Goal: Communication & Community: Share content

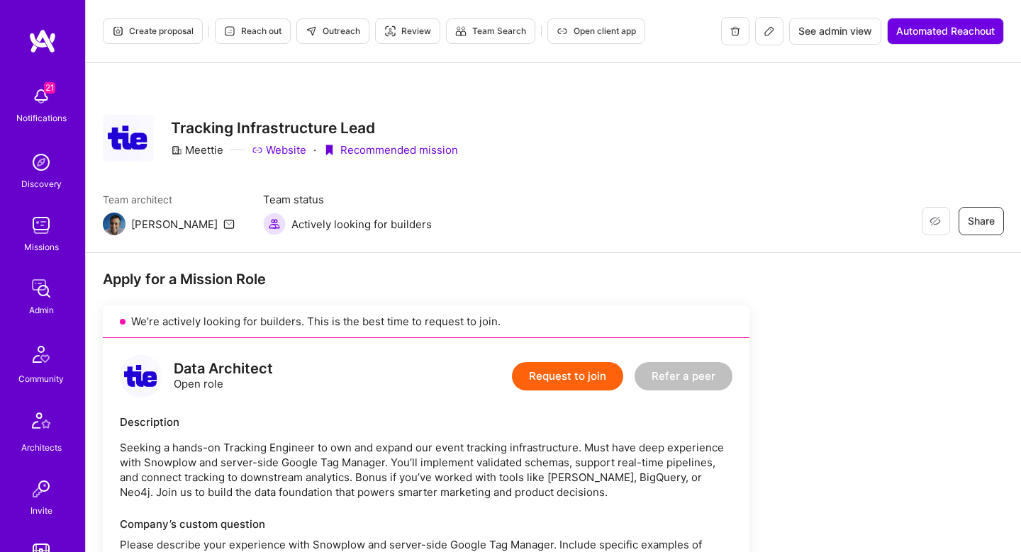
scroll to position [938, 0]
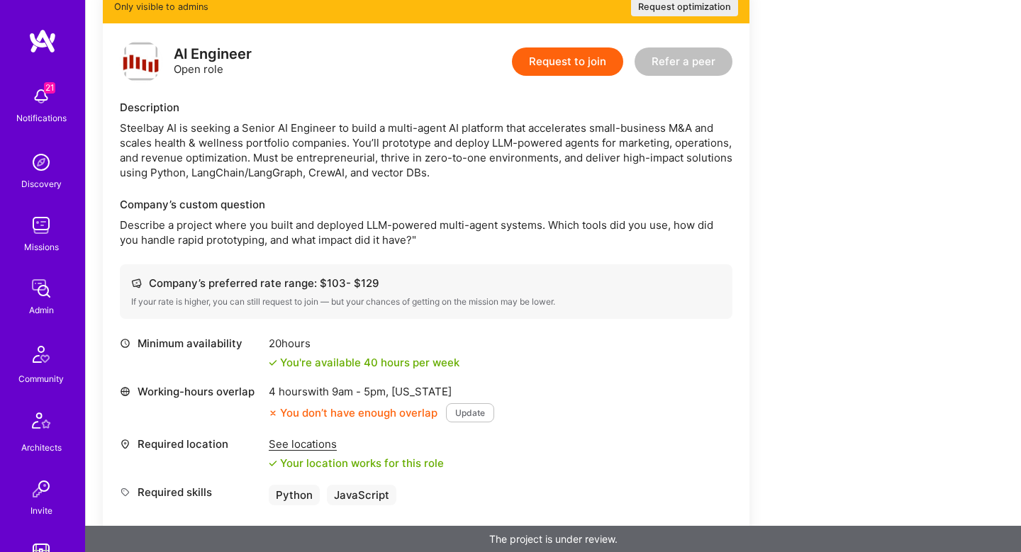
scroll to position [317, 0]
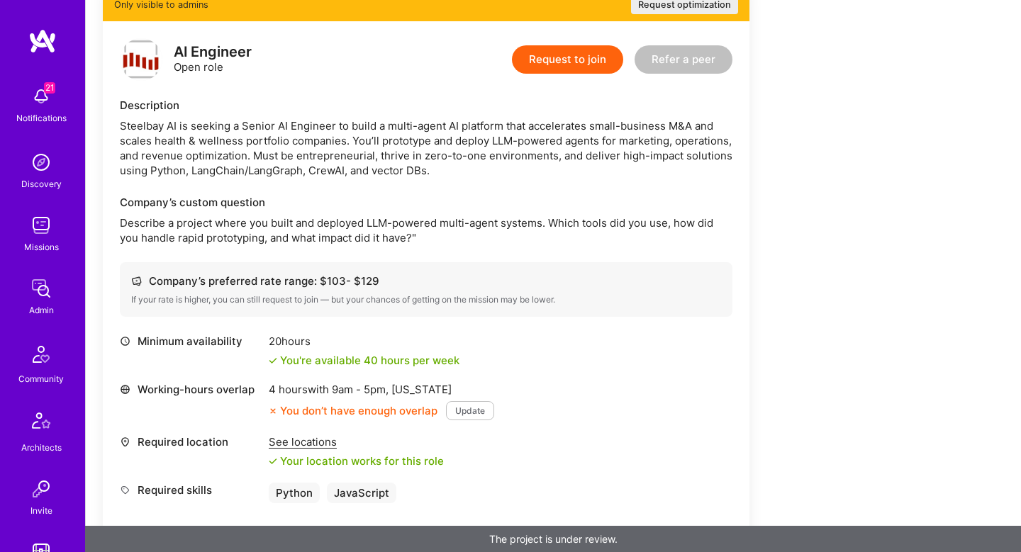
click at [162, 131] on div "Steelbay AI is seeking a Senior AI Engineer to build a multi-agent AI platform …" at bounding box center [426, 148] width 613 height 60
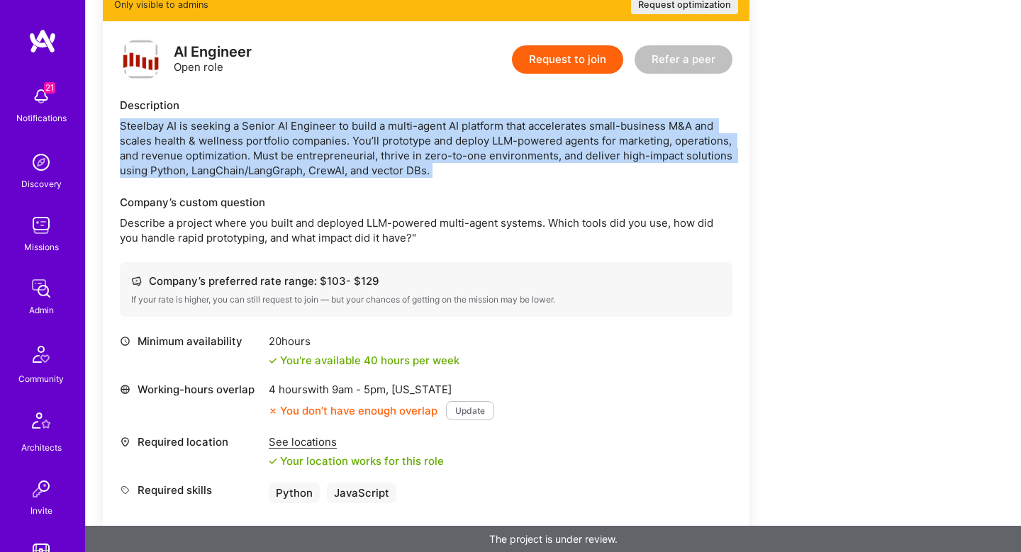
click at [162, 131] on div "Steelbay AI is seeking a Senior AI Engineer to build a multi-agent AI platform …" at bounding box center [426, 148] width 613 height 60
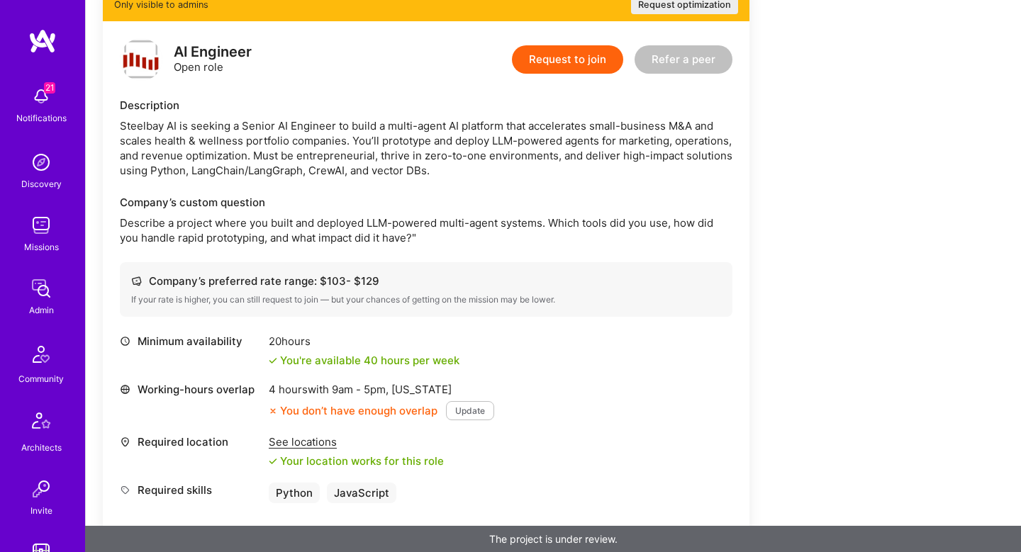
click at [228, 138] on div "Steelbay AI is seeking a Senior AI Engineer to build a multi-agent AI platform …" at bounding box center [426, 148] width 613 height 60
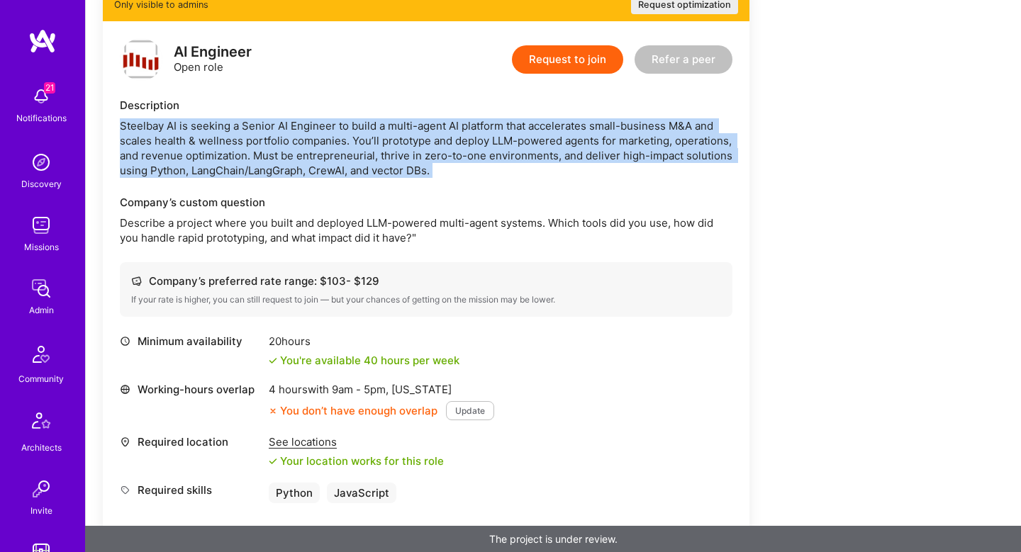
click at [228, 138] on div "Steelbay AI is seeking a Senior AI Engineer to build a multi-agent AI platform …" at bounding box center [426, 148] width 613 height 60
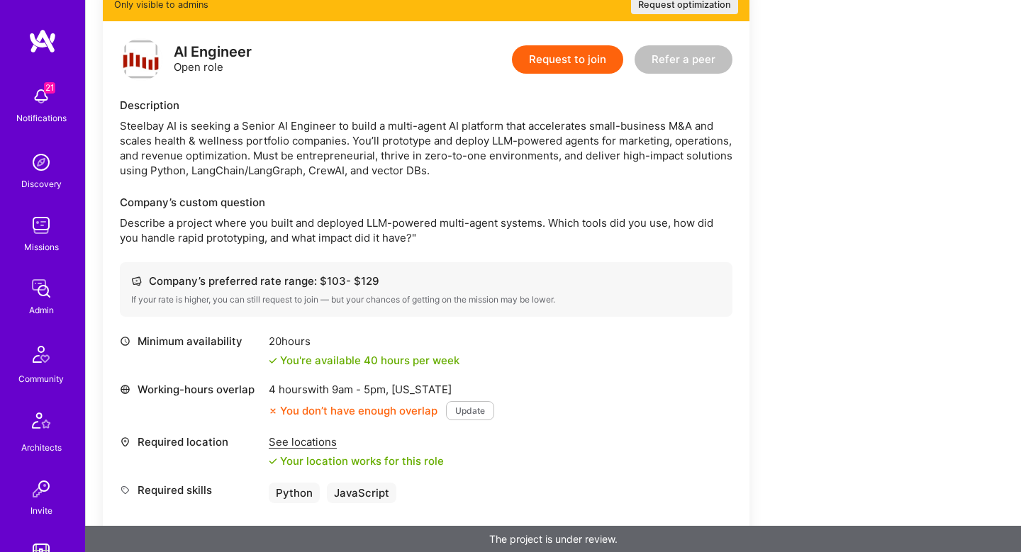
click at [572, 128] on div "Steelbay AI is seeking a Senior AI Engineer to build a multi-agent AI platform …" at bounding box center [426, 148] width 613 height 60
click at [648, 127] on div "Steelbay AI is seeking a Senior AI Engineer to build a multi-agent AI platform …" at bounding box center [426, 148] width 613 height 60
click at [186, 140] on div "Steelbay AI is seeking a Senior AI Engineer to build a multi-agent AI platform …" at bounding box center [426, 148] width 613 height 60
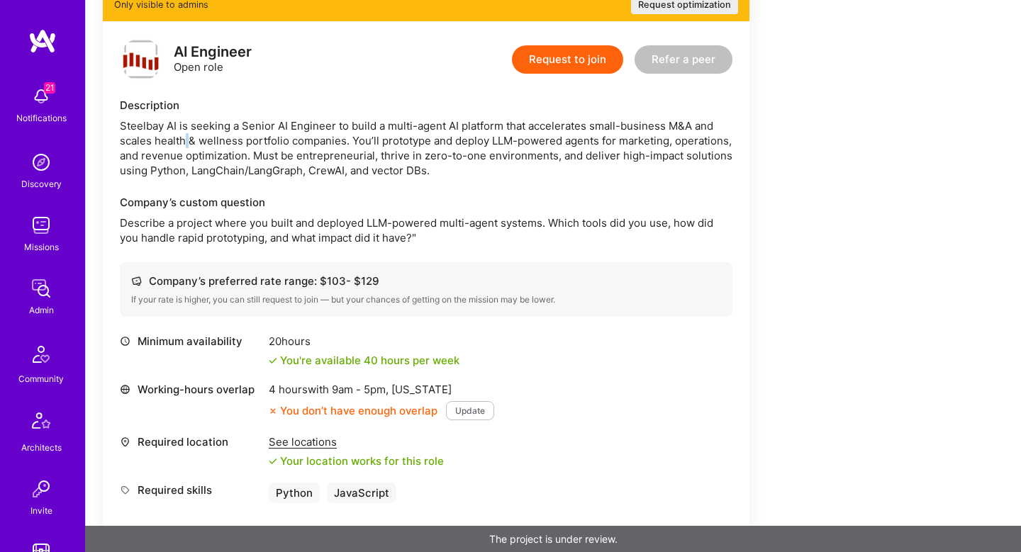
click at [186, 140] on div "Steelbay AI is seeking a Senior AI Engineer to build a multi-agent AI platform …" at bounding box center [426, 148] width 613 height 60
click at [272, 143] on div "Steelbay AI is seeking a Senior AI Engineer to build a multi-agent AI platform …" at bounding box center [426, 148] width 613 height 60
click at [317, 144] on div "Steelbay AI is seeking a Senior AI Engineer to build a multi-agent AI platform …" at bounding box center [426, 148] width 613 height 60
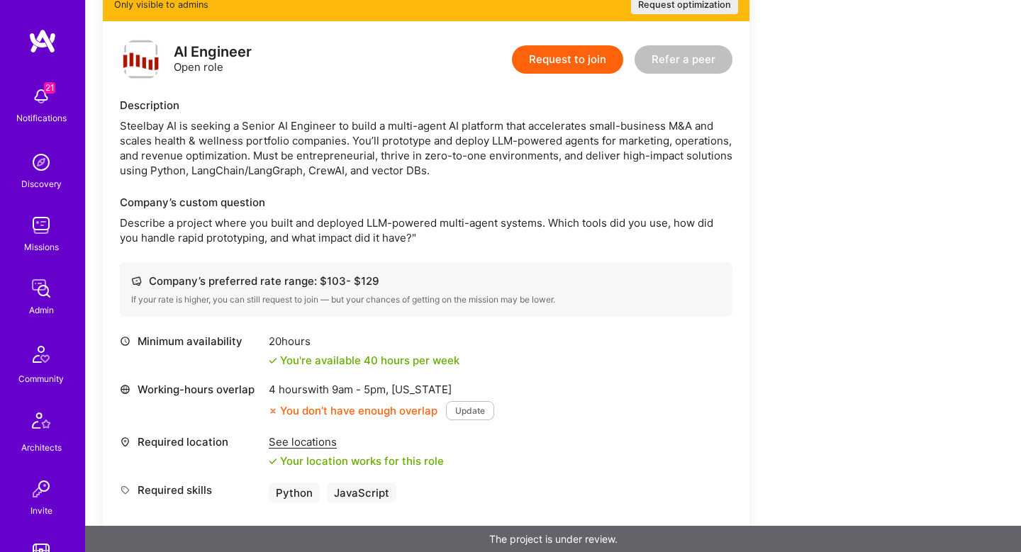
click at [477, 148] on div "Steelbay AI is seeking a Senior AI Engineer to build a multi-agent AI platform …" at bounding box center [426, 148] width 613 height 60
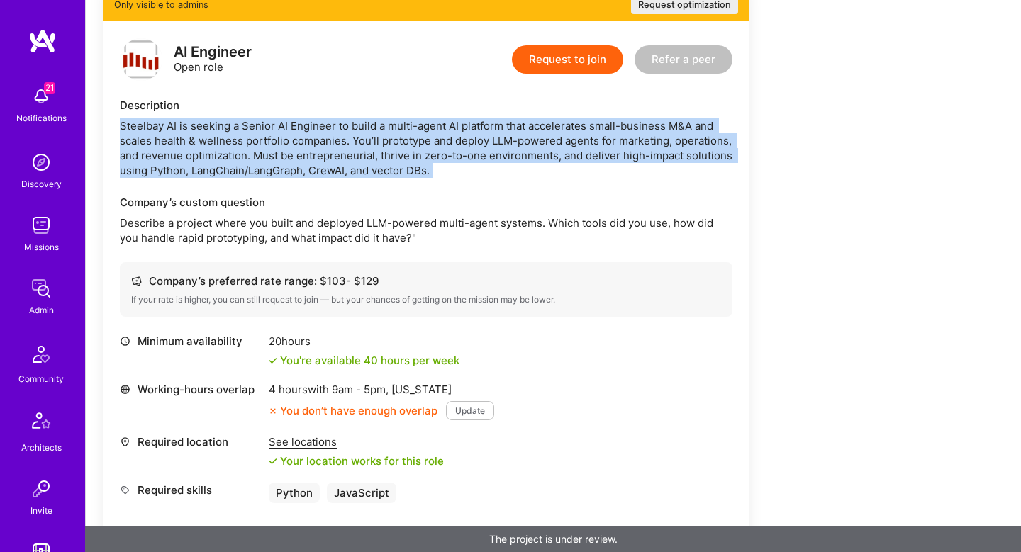
click at [477, 148] on div "Steelbay AI is seeking a Senior AI Engineer to build a multi-agent AI platform …" at bounding box center [426, 148] width 613 height 60
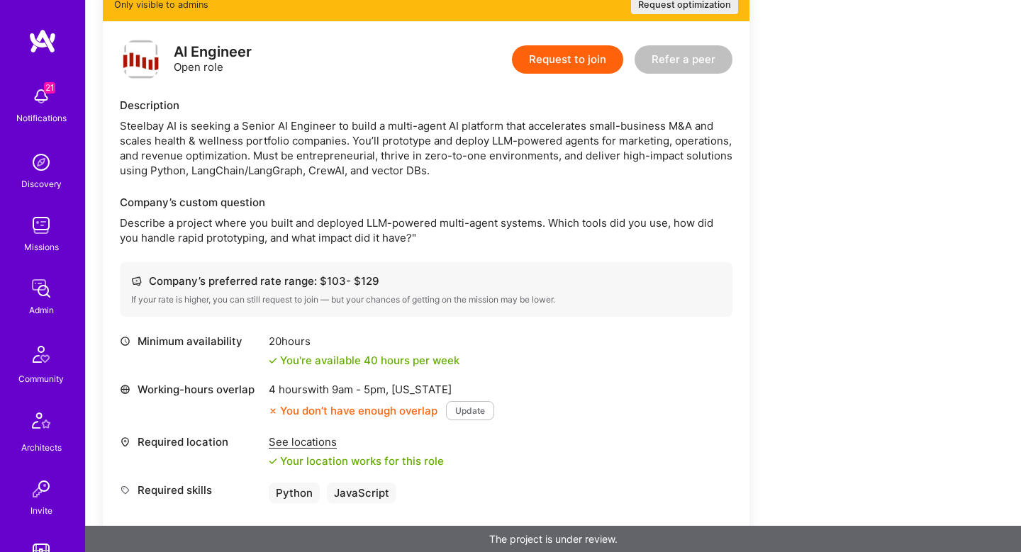
click at [216, 153] on div "Steelbay AI is seeking a Senior AI Engineer to build a multi-agent AI platform …" at bounding box center [426, 148] width 613 height 60
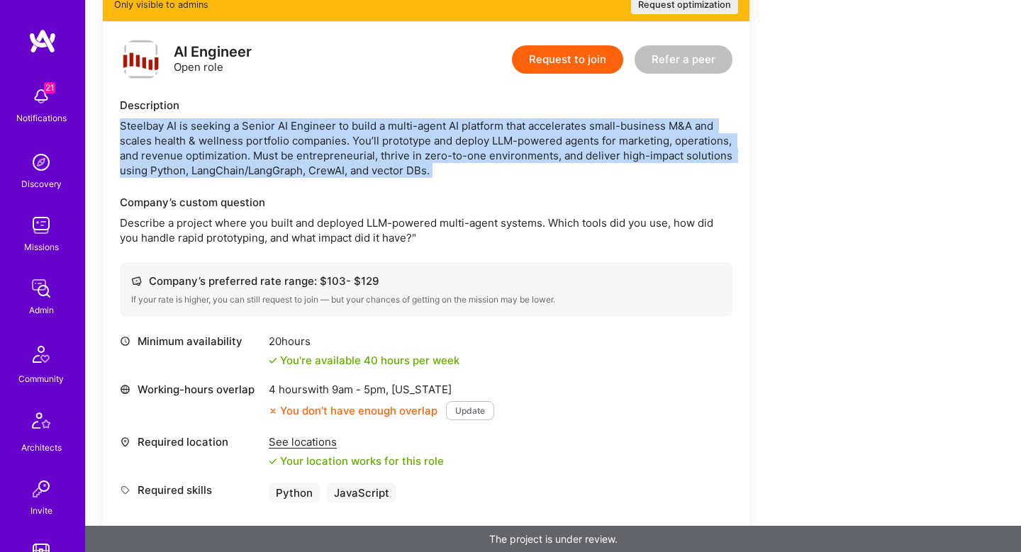
click at [216, 153] on div "Steelbay AI is seeking a Senior AI Engineer to build a multi-agent AI platform …" at bounding box center [426, 148] width 613 height 60
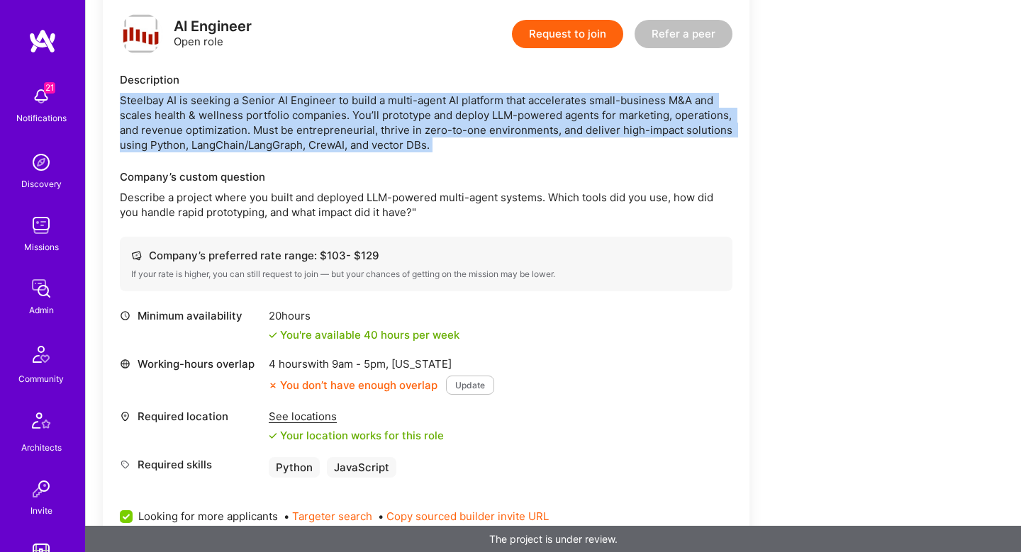
scroll to position [467, 0]
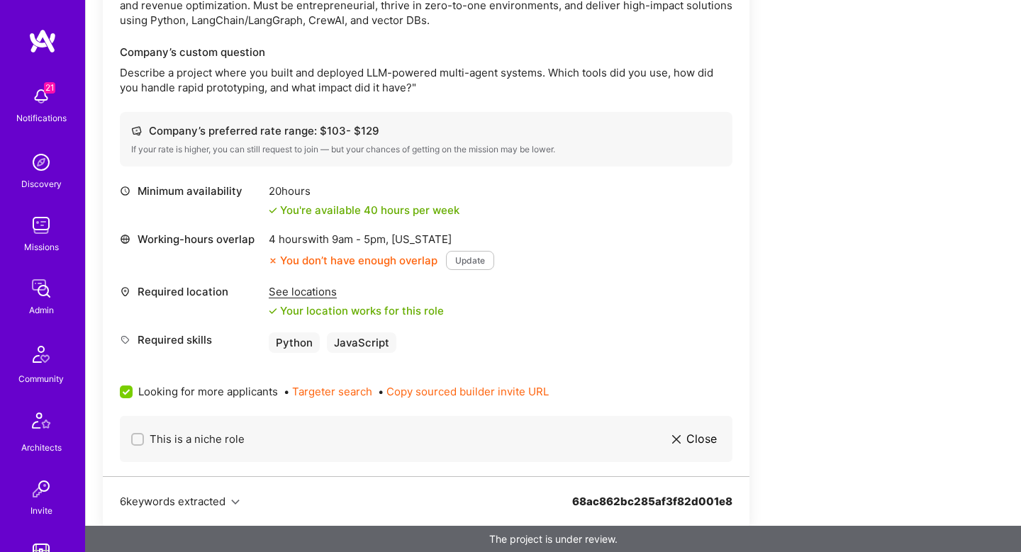
click at [238, 77] on p "Describe a project where you built and deployed LLM-powered multi-agent systems…" at bounding box center [426, 80] width 613 height 30
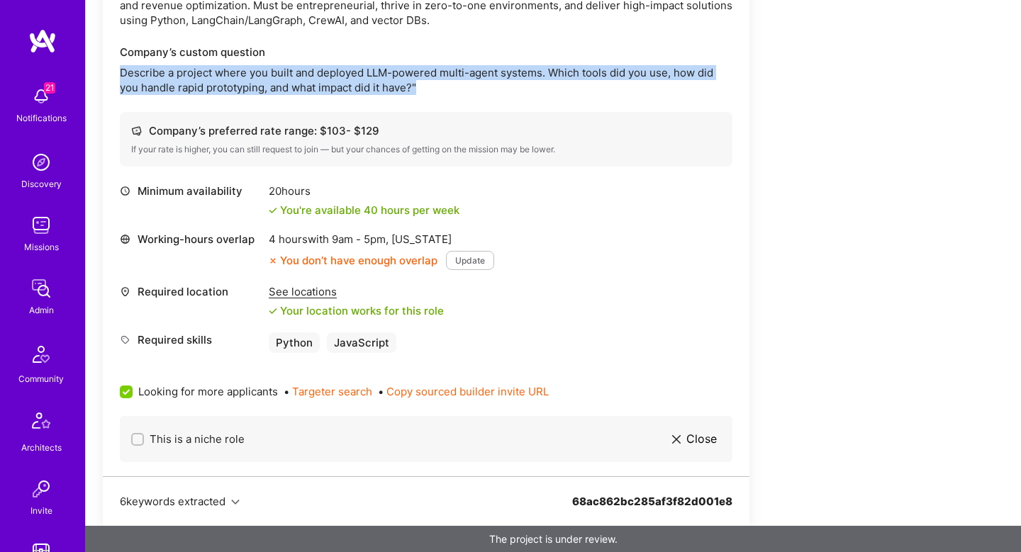
click at [238, 77] on p "Describe a project where you built and deployed LLM-powered multi-agent systems…" at bounding box center [426, 80] width 613 height 30
click at [423, 74] on p "Describe a project where you built and deployed LLM-powered multi-agent systems…" at bounding box center [426, 80] width 613 height 30
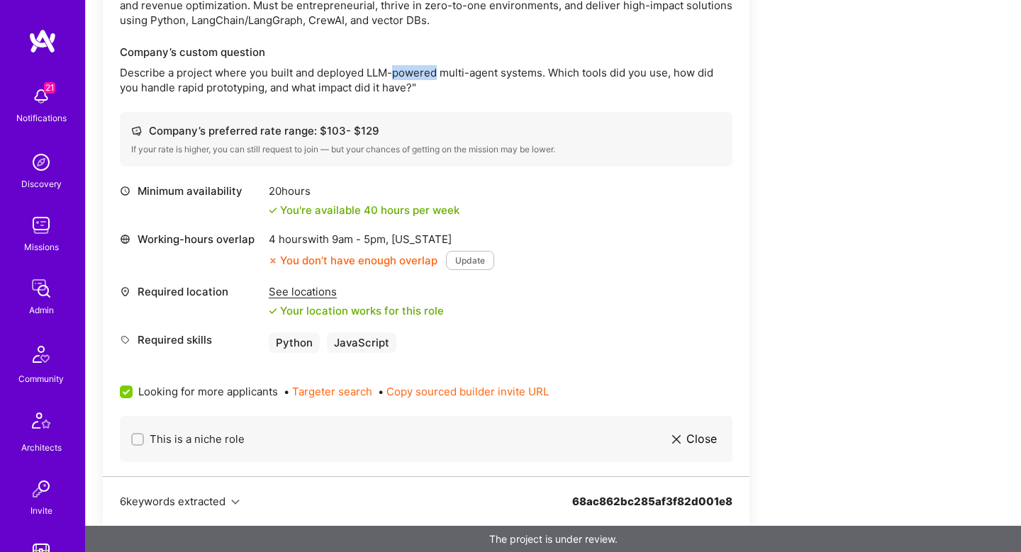
click at [423, 74] on p "Describe a project where you built and deployed LLM-powered multi-agent systems…" at bounding box center [426, 80] width 613 height 30
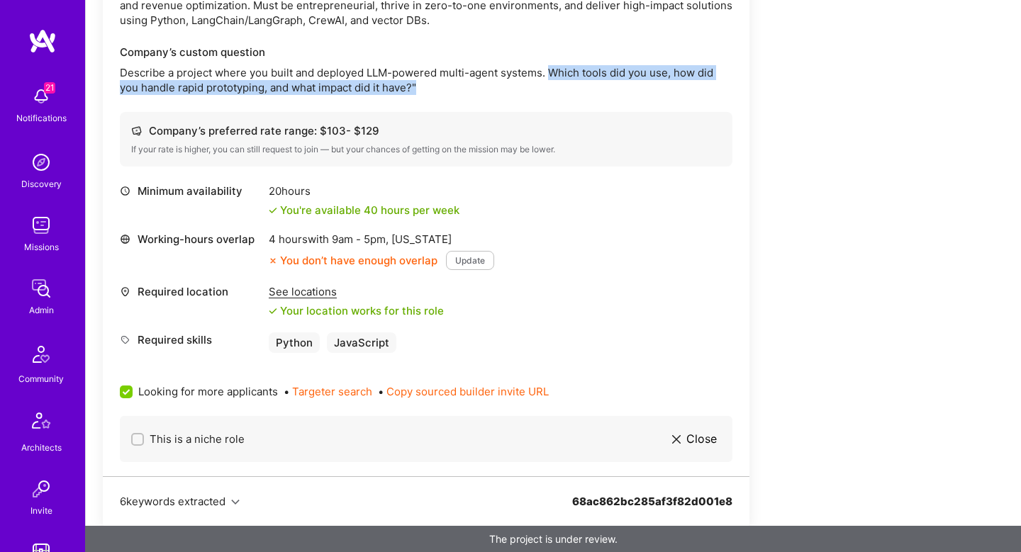
drag, startPoint x: 549, startPoint y: 70, endPoint x: 569, endPoint y: 106, distance: 41.3
click at [569, 106] on div "AI Engineer Open role Request to join Refer a peer Description Steelbay AI is s…" at bounding box center [426, 174] width 647 height 606
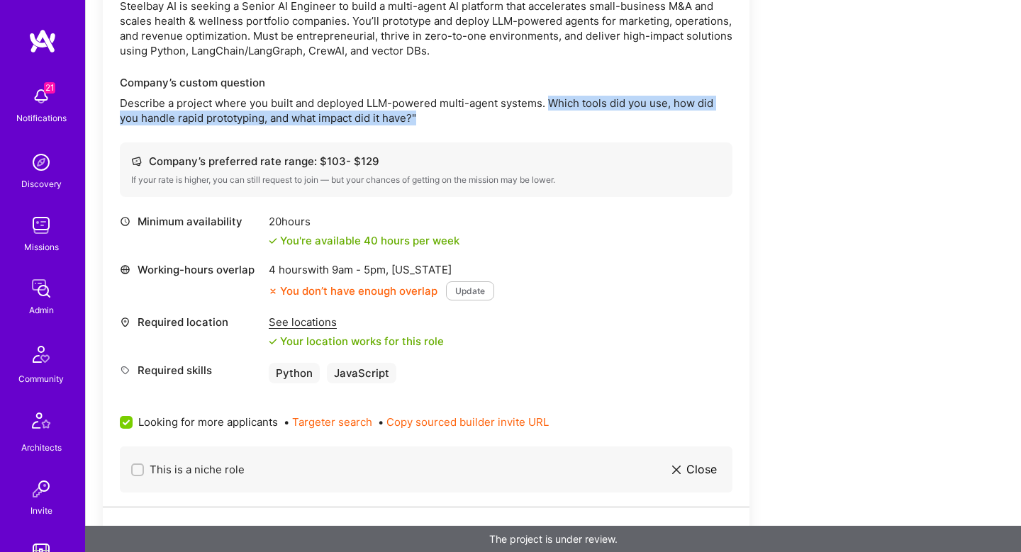
scroll to position [433, 0]
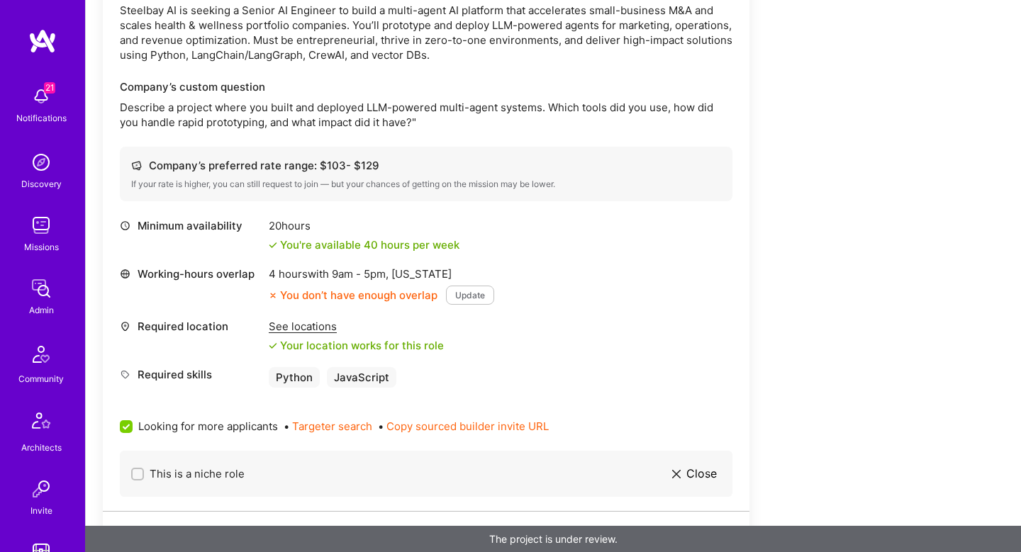
click at [332, 330] on div "See locations" at bounding box center [356, 326] width 175 height 15
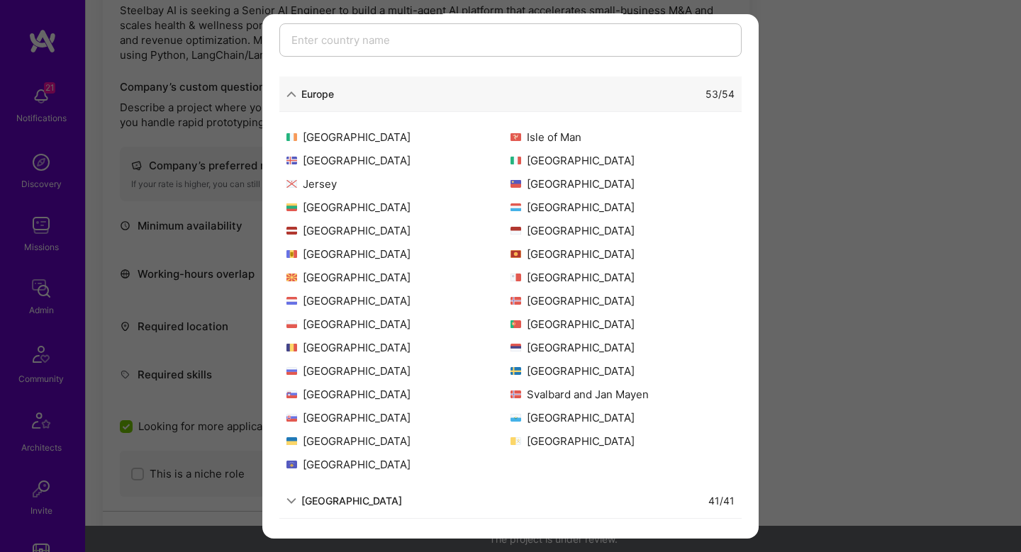
scroll to position [469, 0]
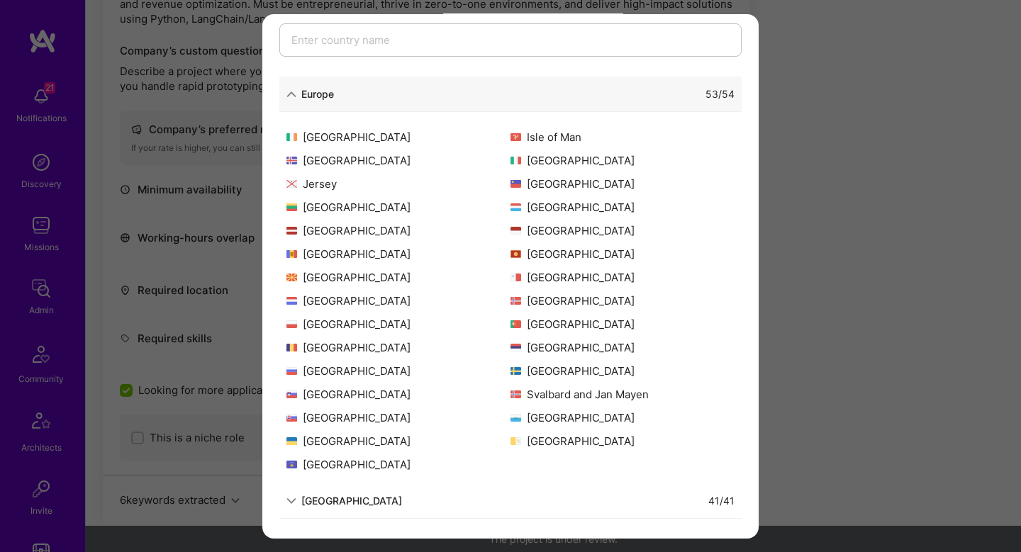
click at [787, 341] on div "Allowed Locations The locations that client marked as required will show up her…" at bounding box center [510, 276] width 1021 height 552
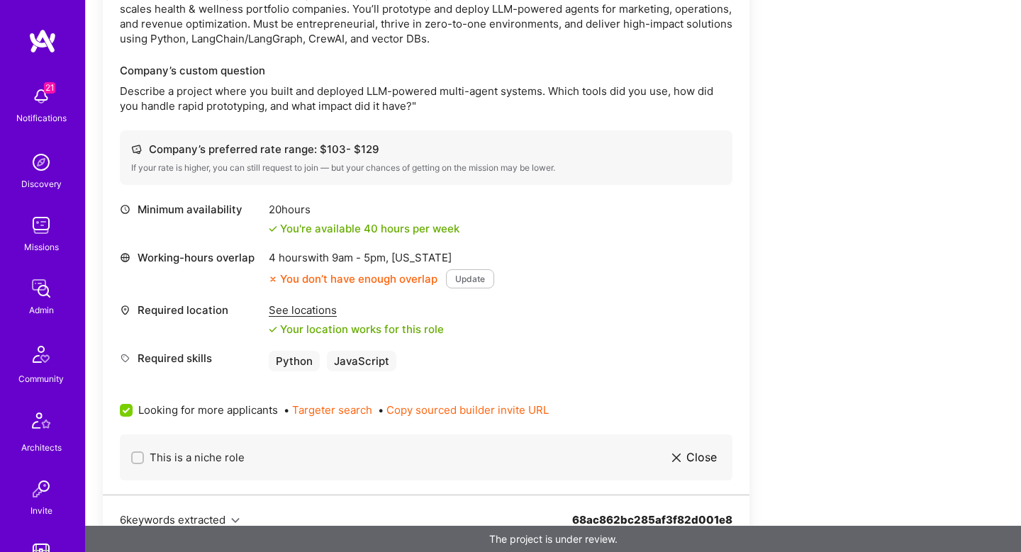
scroll to position [0, 0]
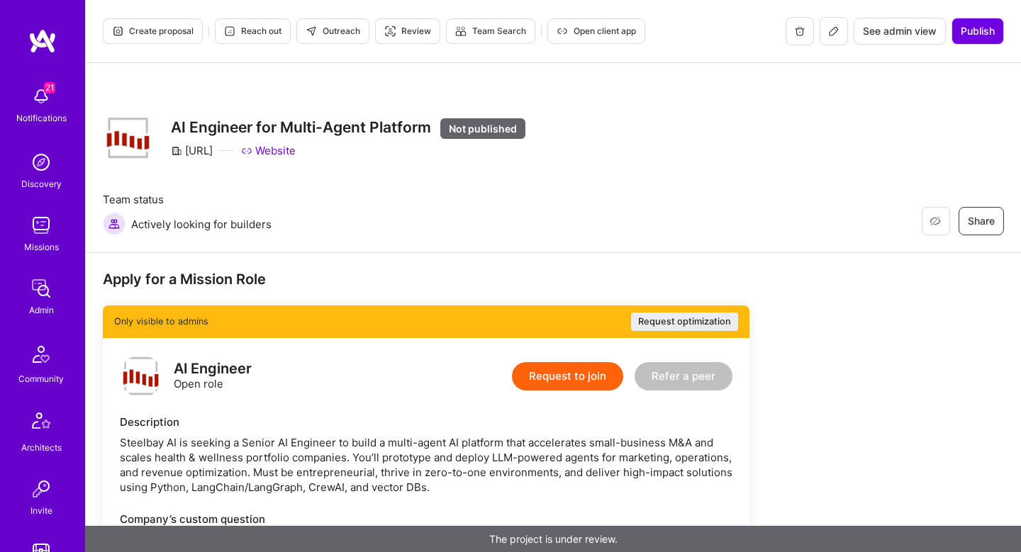
click at [826, 36] on button at bounding box center [834, 31] width 28 height 28
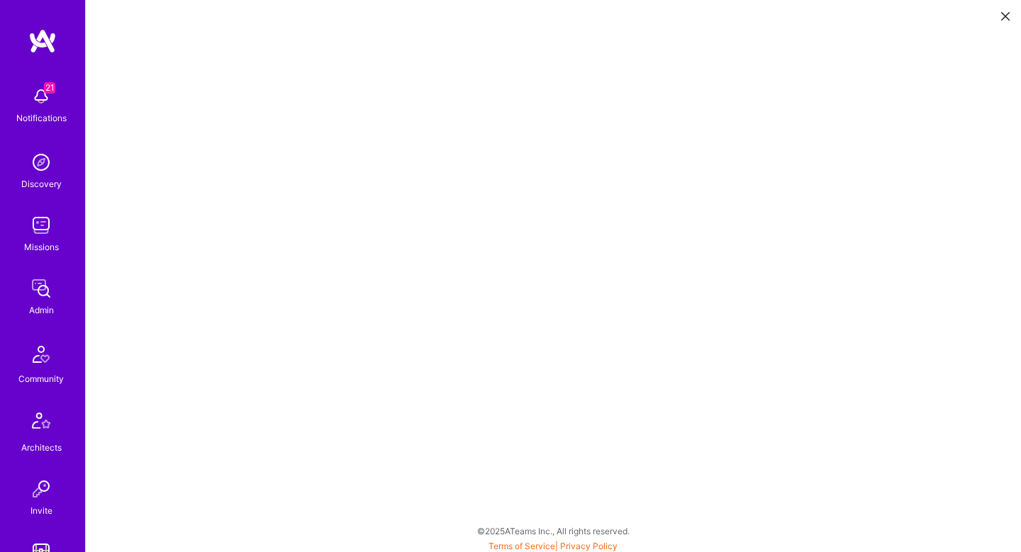
click at [1008, 13] on icon at bounding box center [1005, 16] width 9 height 9
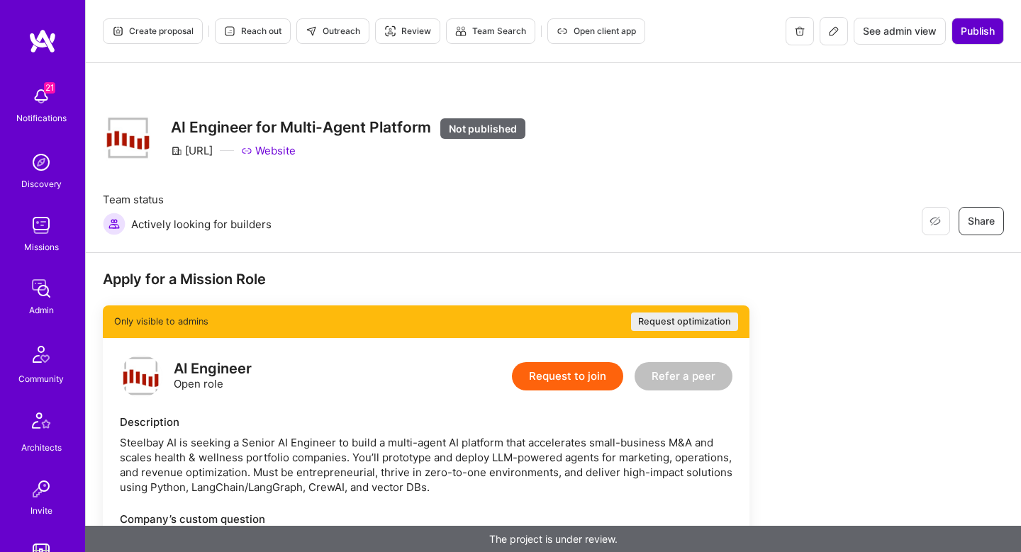
click at [987, 33] on span "Publish" at bounding box center [978, 31] width 34 height 14
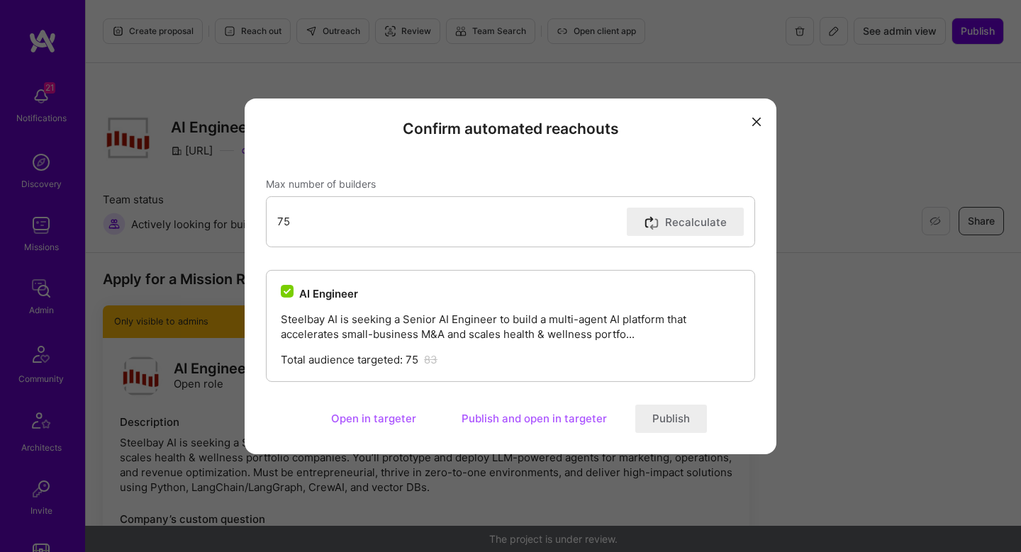
click at [525, 426] on button "Publish and open in targeter" at bounding box center [534, 419] width 179 height 28
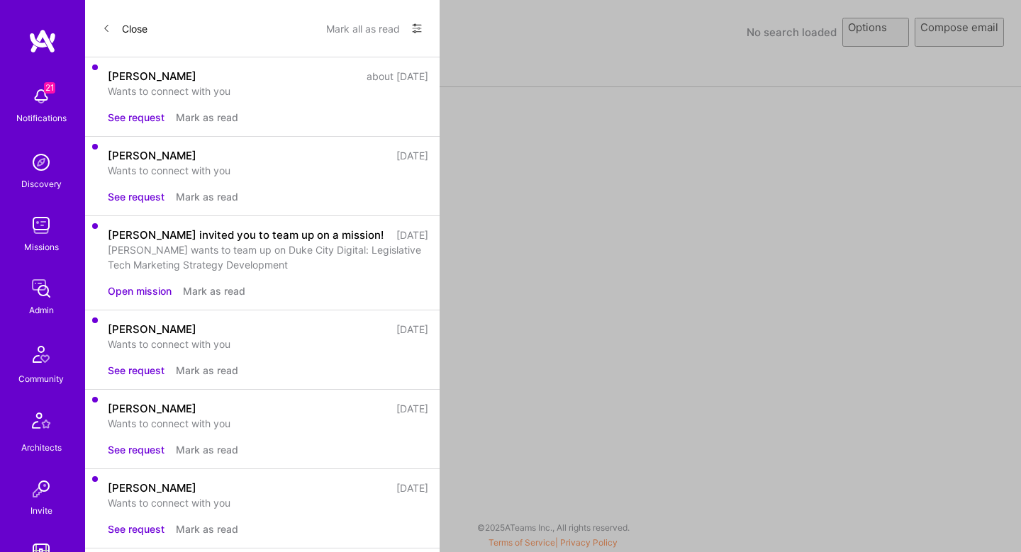
select select "rich-reachout"
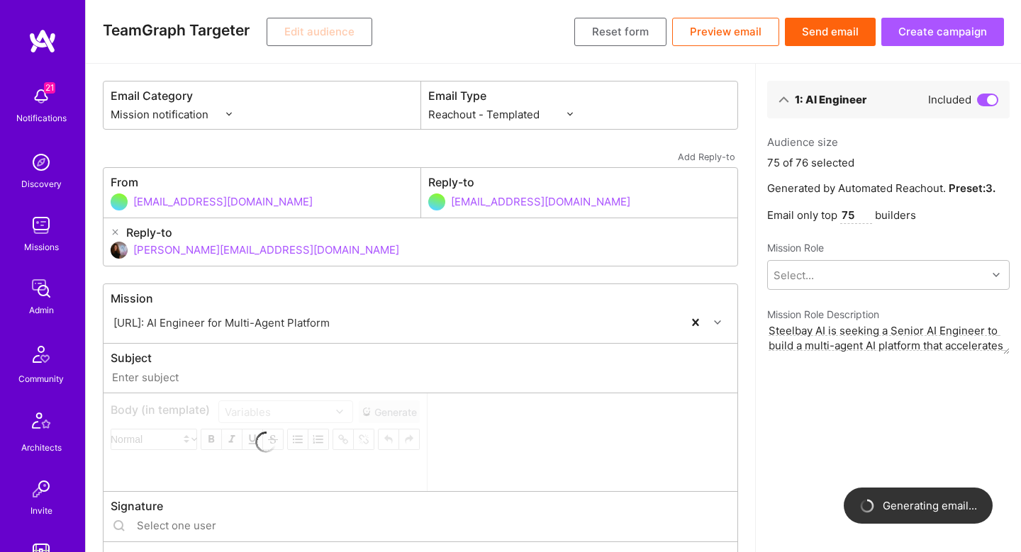
type input "[DOMAIN_NAME] // [URL]: AI Engineer for Multi-Agent Platform"
type input "[PERSON_NAME][EMAIL_ADDRESS][DOMAIN_NAME]"
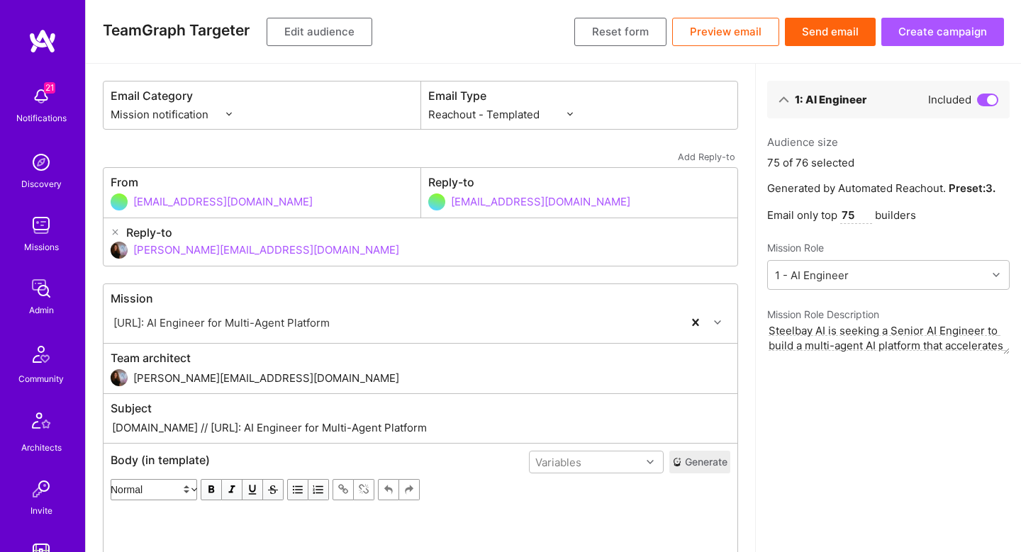
click at [304, 30] on button "Edit audience" at bounding box center [320, 32] width 106 height 28
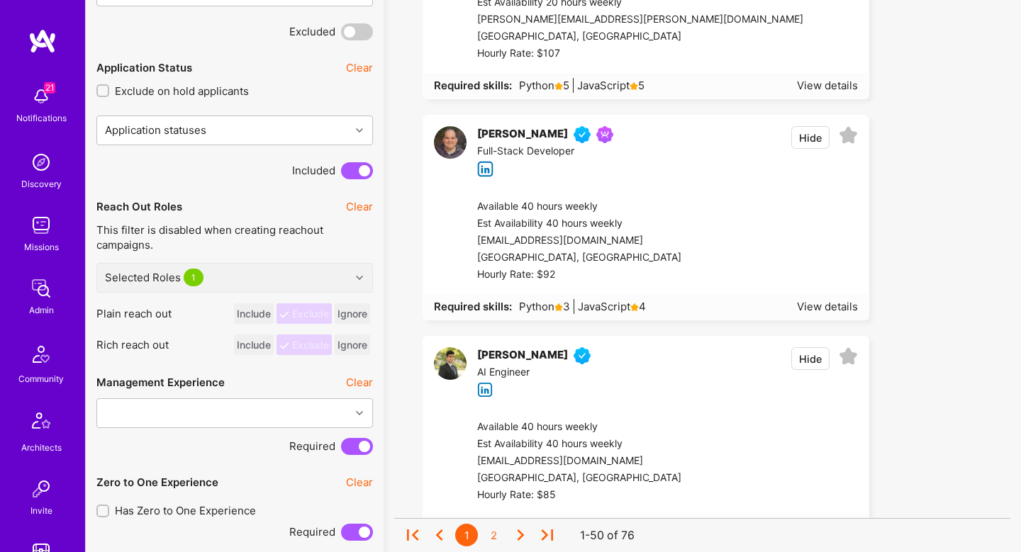
scroll to position [938, 0]
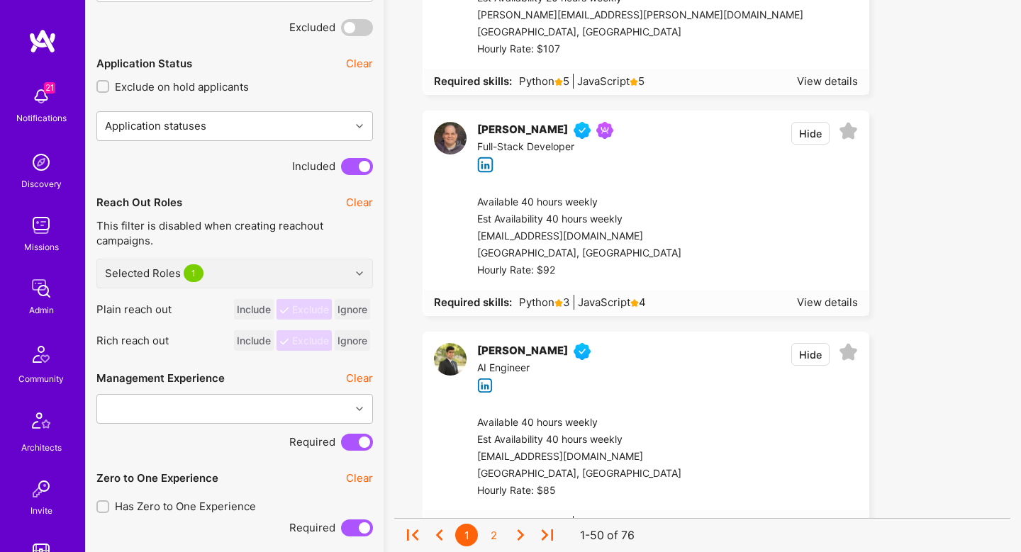
click at [807, 133] on button "Hide" at bounding box center [810, 133] width 38 height 23
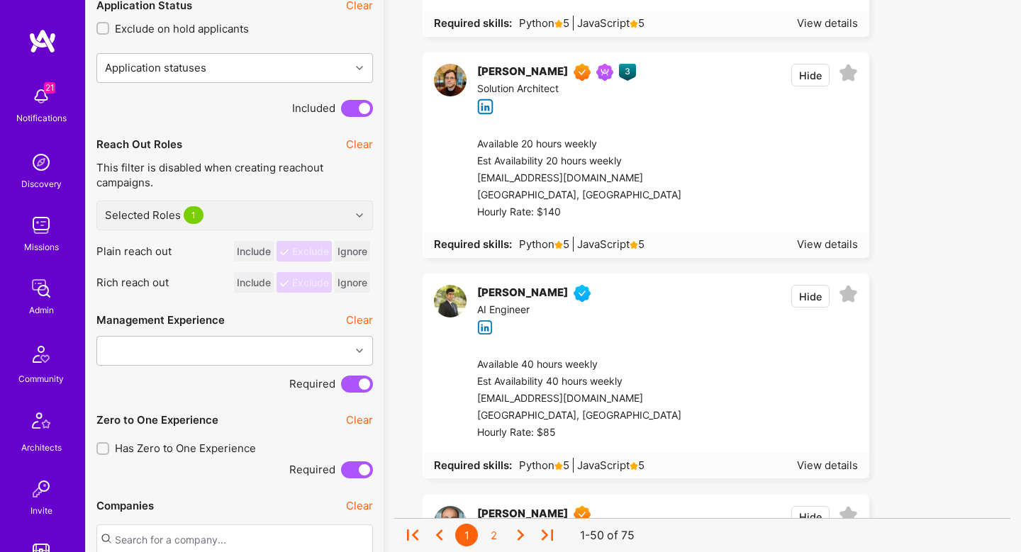
scroll to position [994, 0]
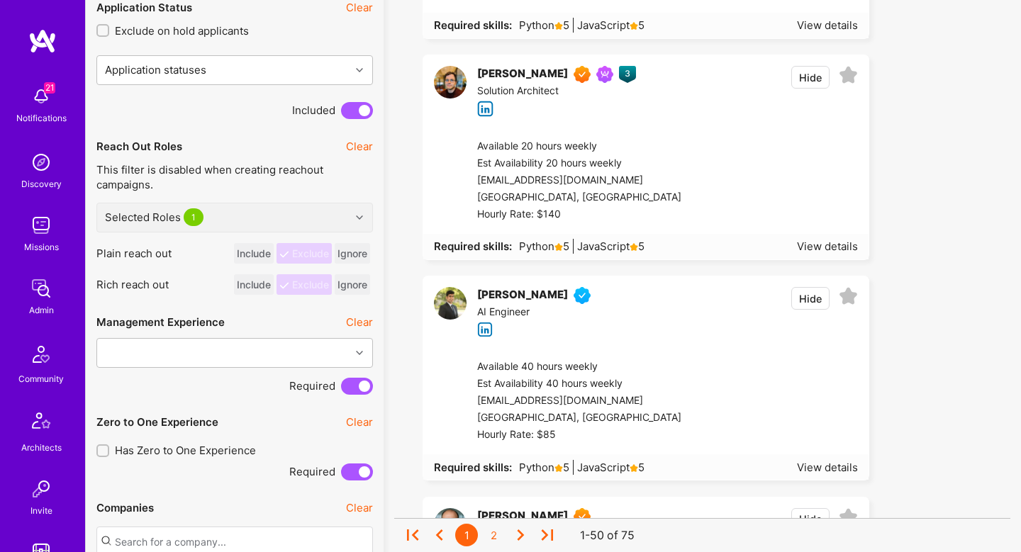
click at [813, 76] on button "Hide" at bounding box center [810, 77] width 38 height 23
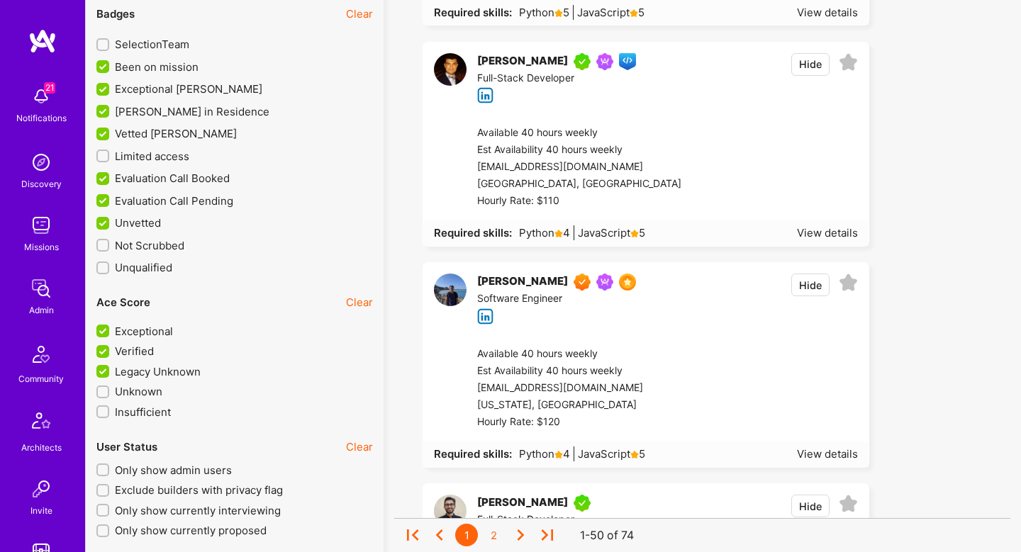
scroll to position [4528, 0]
click at [805, 57] on button "Hide" at bounding box center [810, 65] width 38 height 23
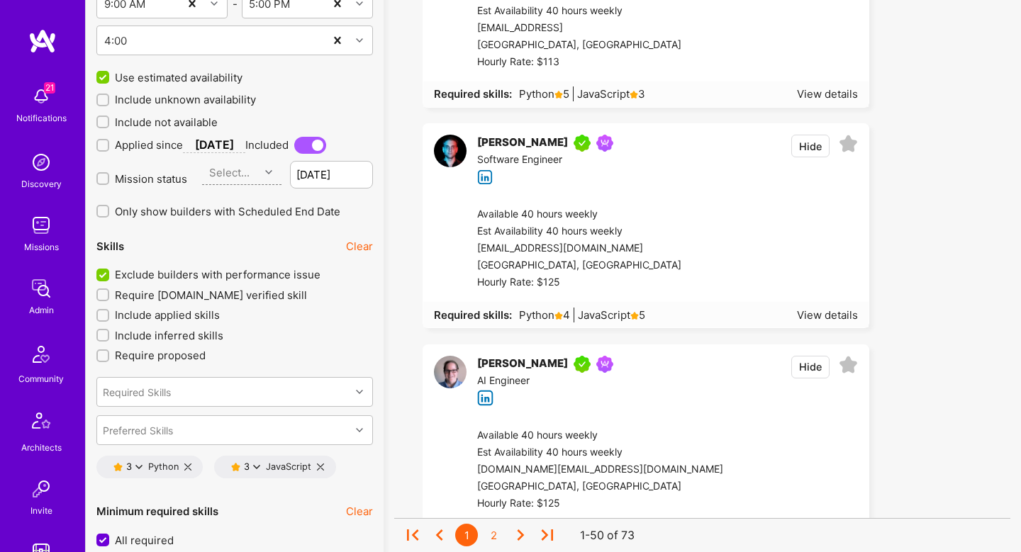
scroll to position [1924, 0]
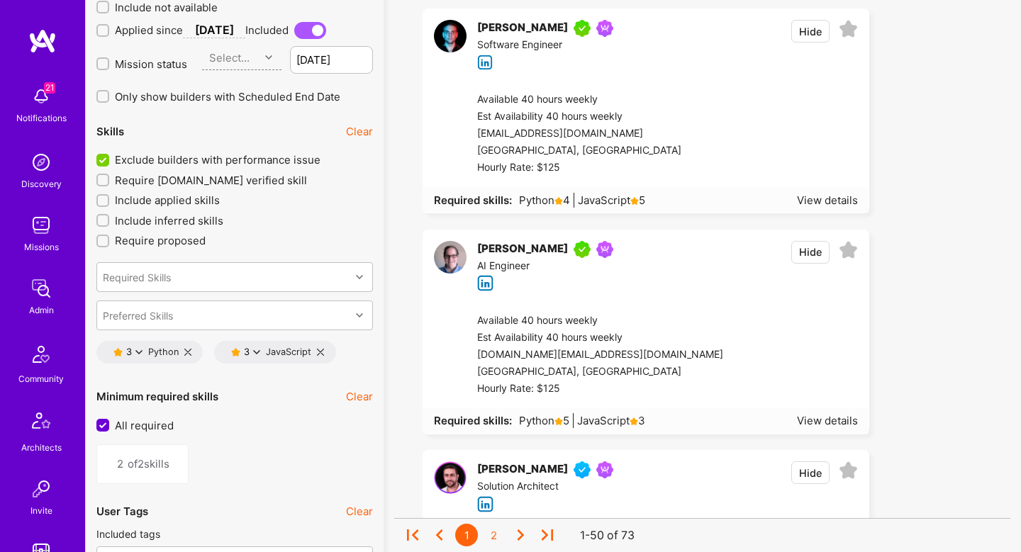
click at [104, 430] on label "All required" at bounding box center [234, 425] width 277 height 15
click at [104, 430] on input "All required" at bounding box center [104, 426] width 13 height 13
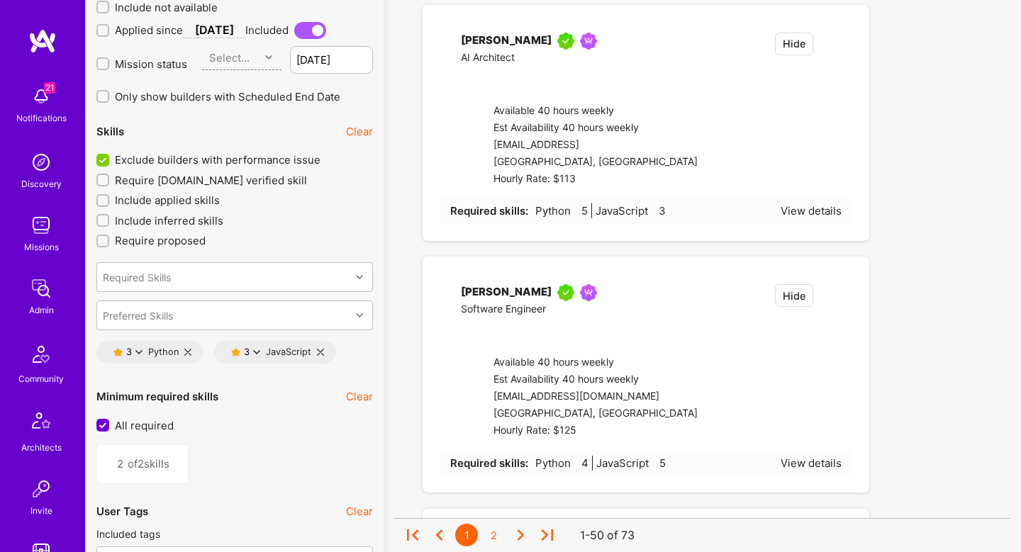
checkbox input "false"
type input "1"
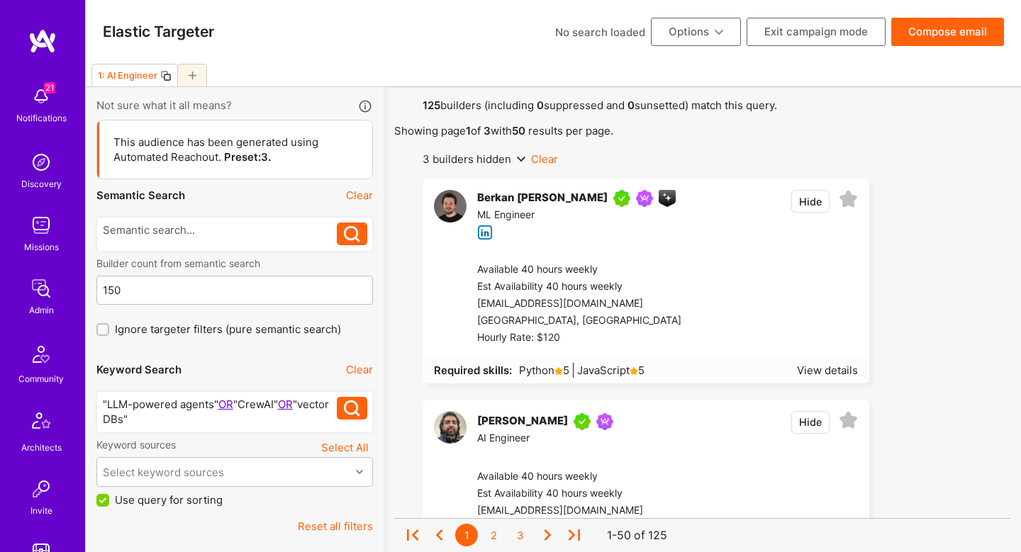
click at [982, 33] on button "Compose email" at bounding box center [947, 32] width 113 height 28
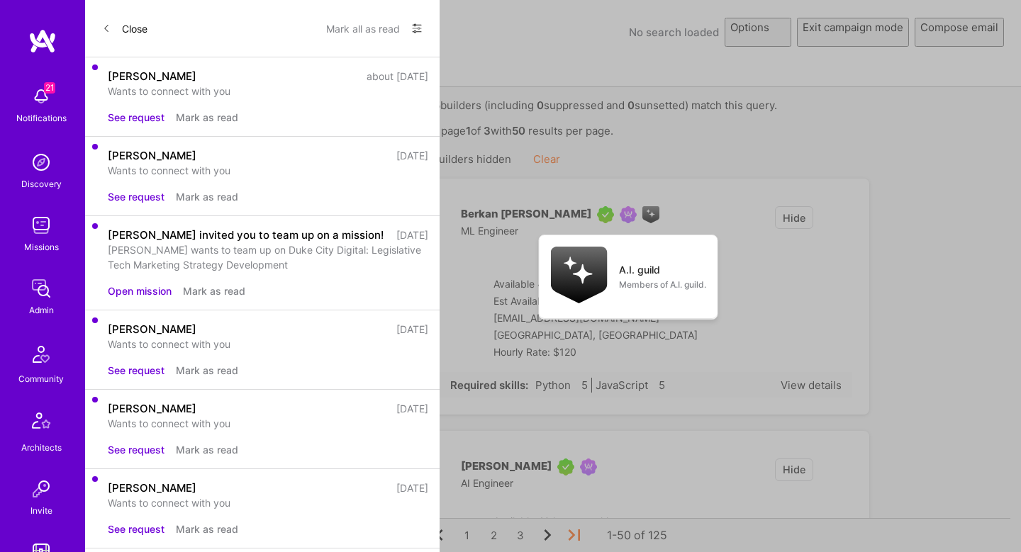
select select "rich-reachout"
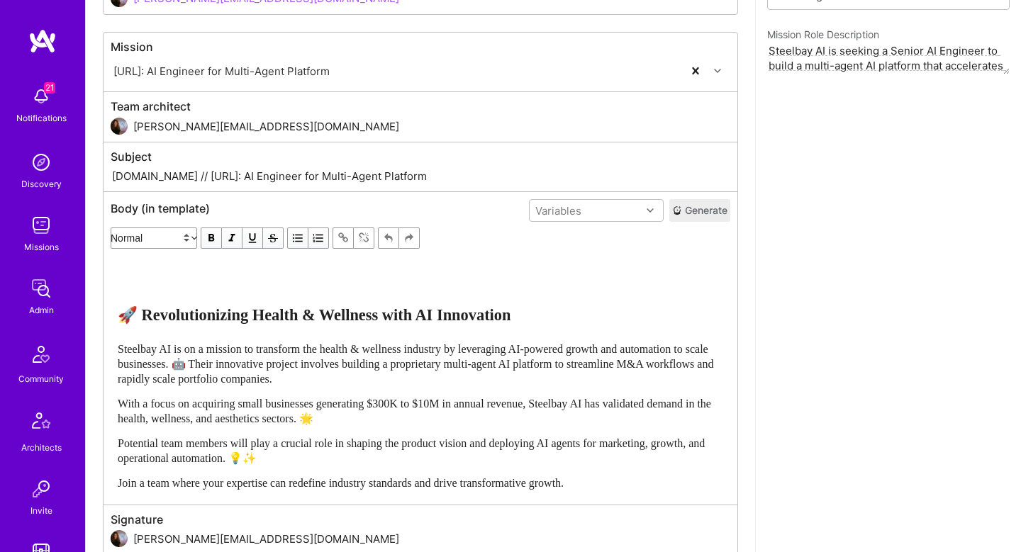
scroll to position [338, 0]
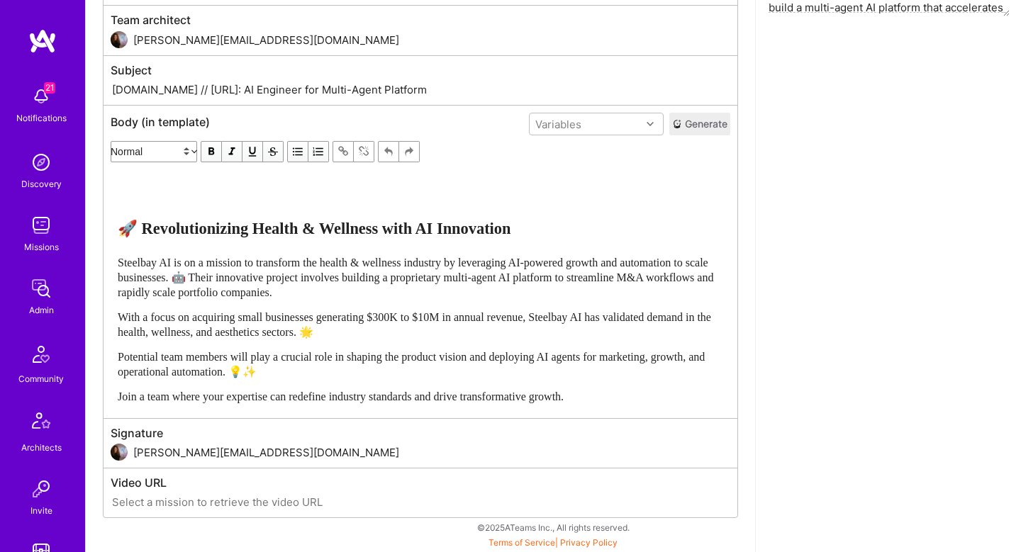
click at [713, 124] on button "Generate" at bounding box center [699, 124] width 61 height 23
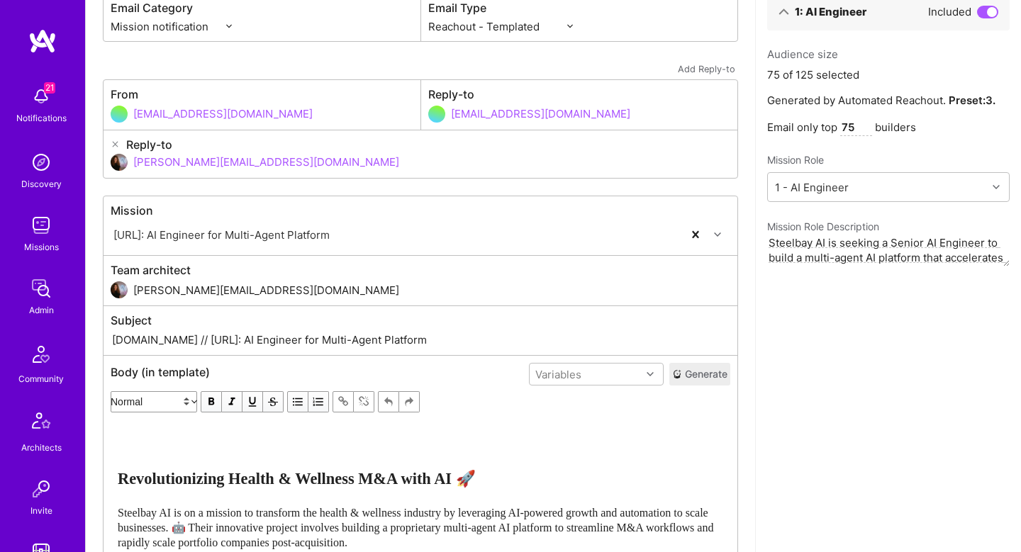
scroll to position [0, 0]
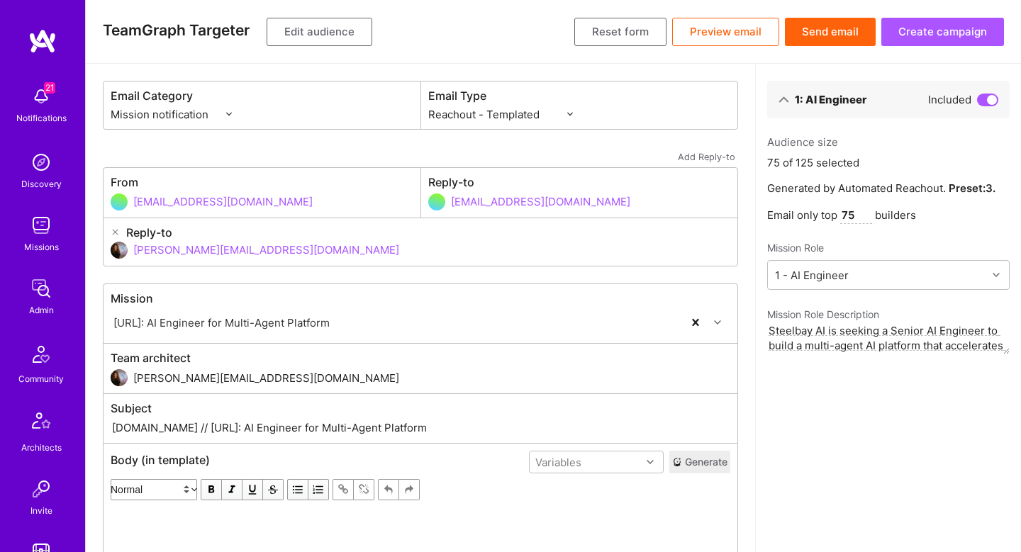
click at [968, 40] on button "Create campaign" at bounding box center [943, 32] width 123 height 28
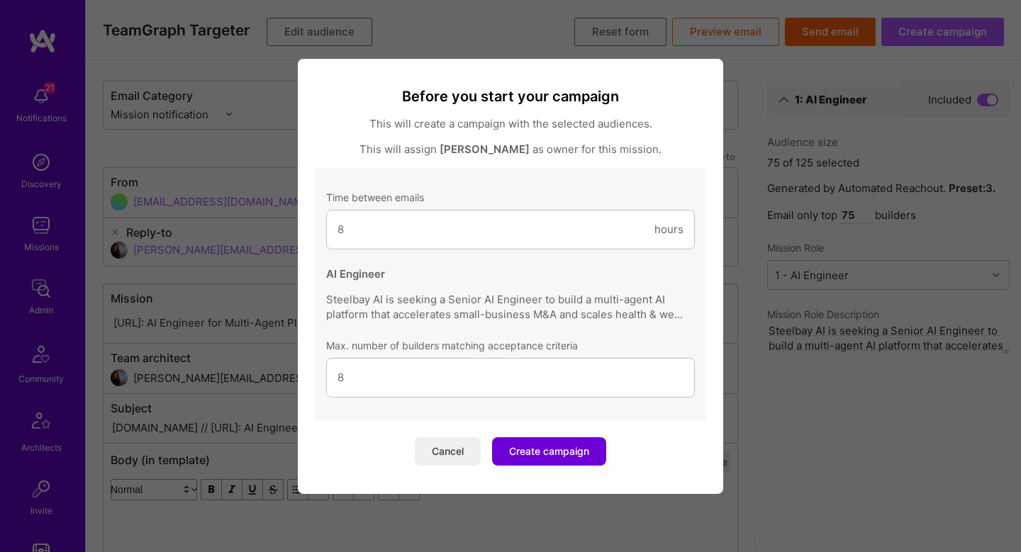
click at [453, 453] on button "Cancel" at bounding box center [448, 452] width 66 height 28
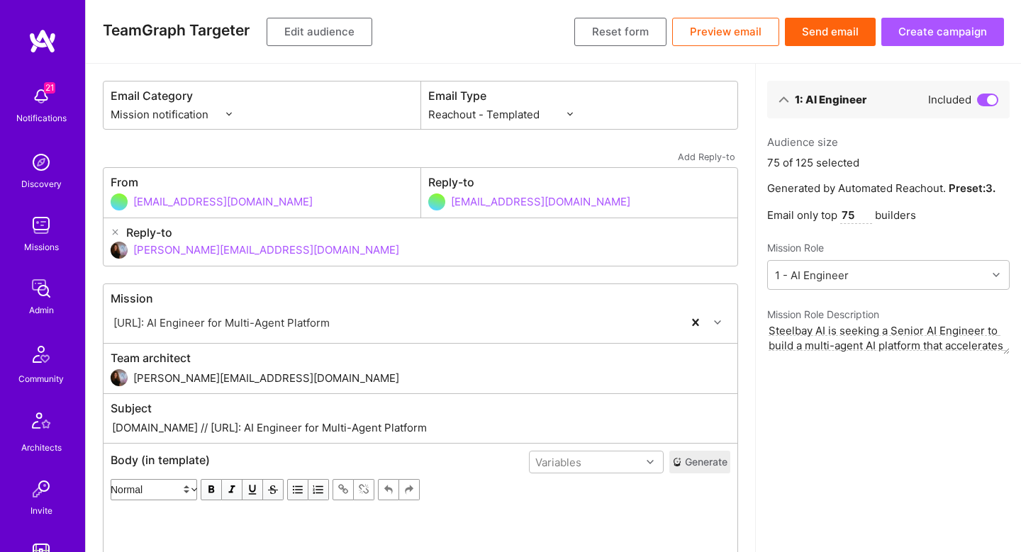
click at [823, 23] on button "Send email" at bounding box center [830, 32] width 91 height 28
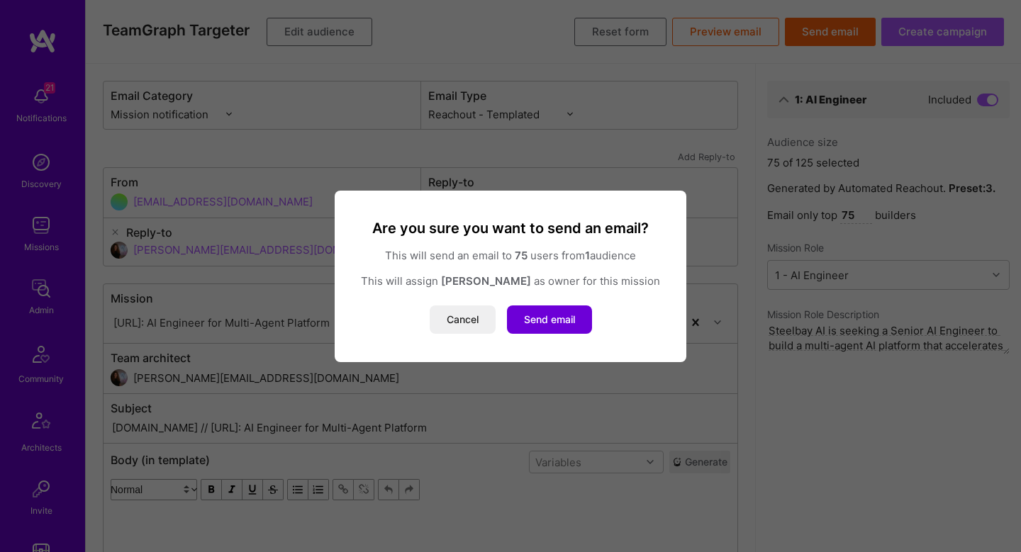
click at [499, 324] on div "Cancel Send email" at bounding box center [511, 320] width 318 height 28
click at [473, 321] on button "Cancel" at bounding box center [463, 320] width 66 height 28
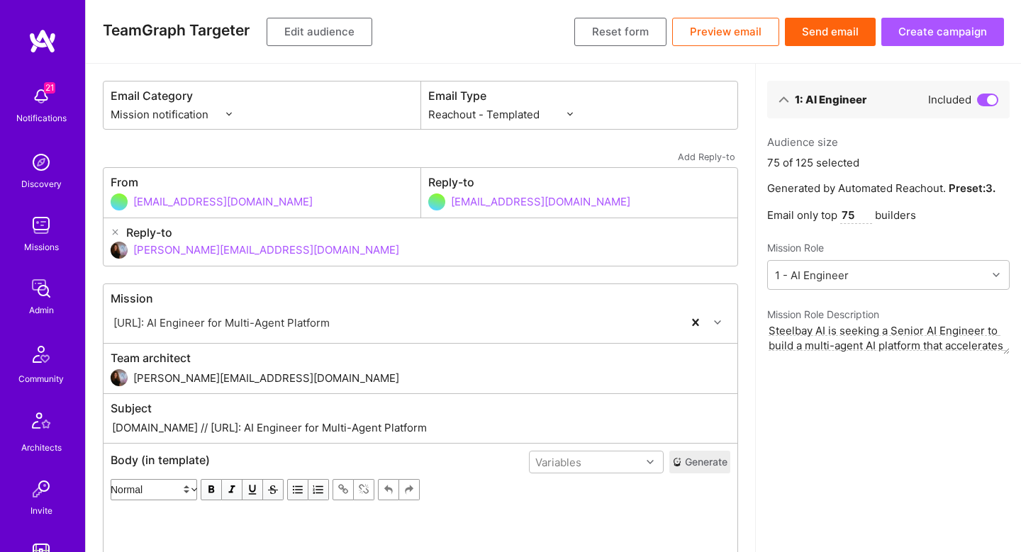
click at [846, 218] on input "75" at bounding box center [856, 215] width 32 height 17
type input "125"
click at [828, 38] on button "Send email" at bounding box center [830, 32] width 91 height 28
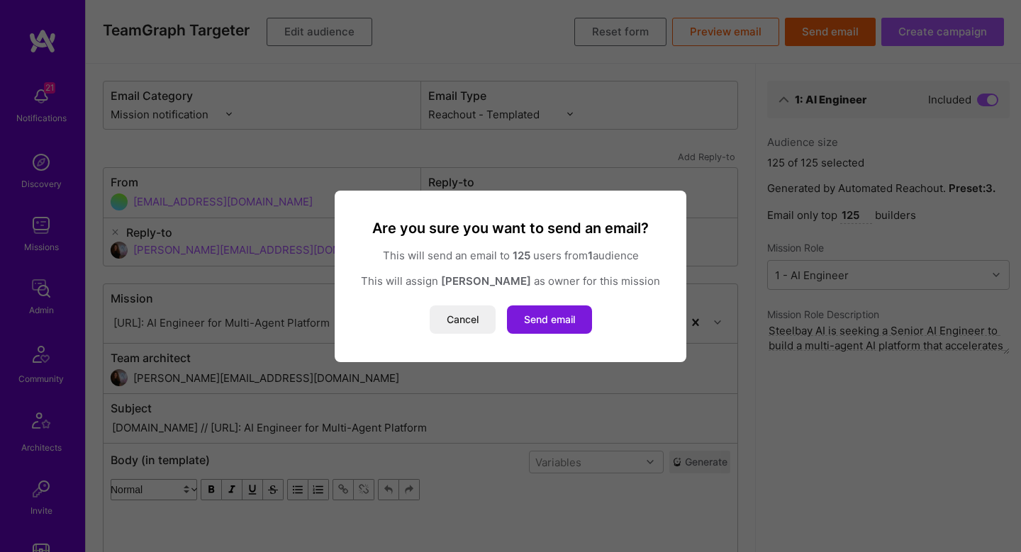
click at [561, 317] on button "Send email" at bounding box center [549, 320] width 85 height 28
